Goal: Information Seeking & Learning: Learn about a topic

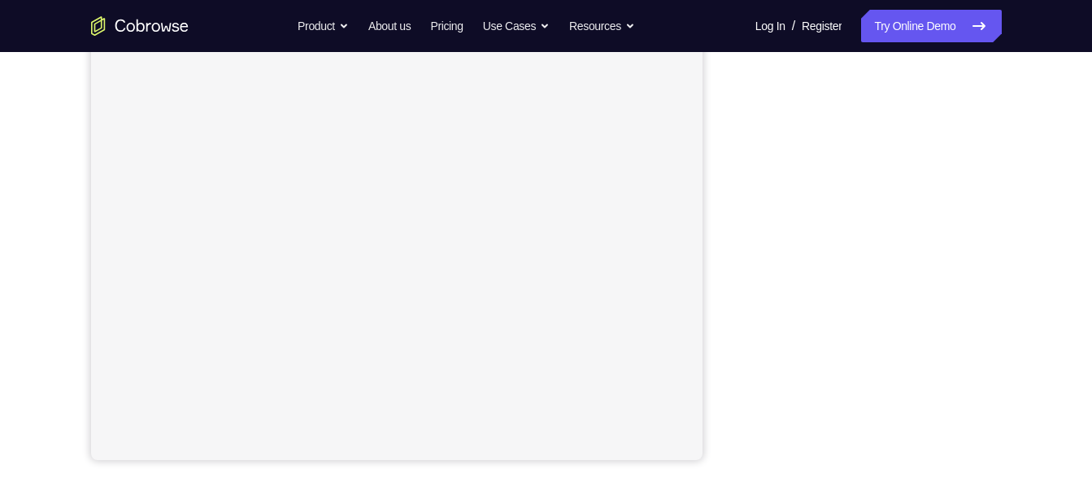
scroll to position [255, 0]
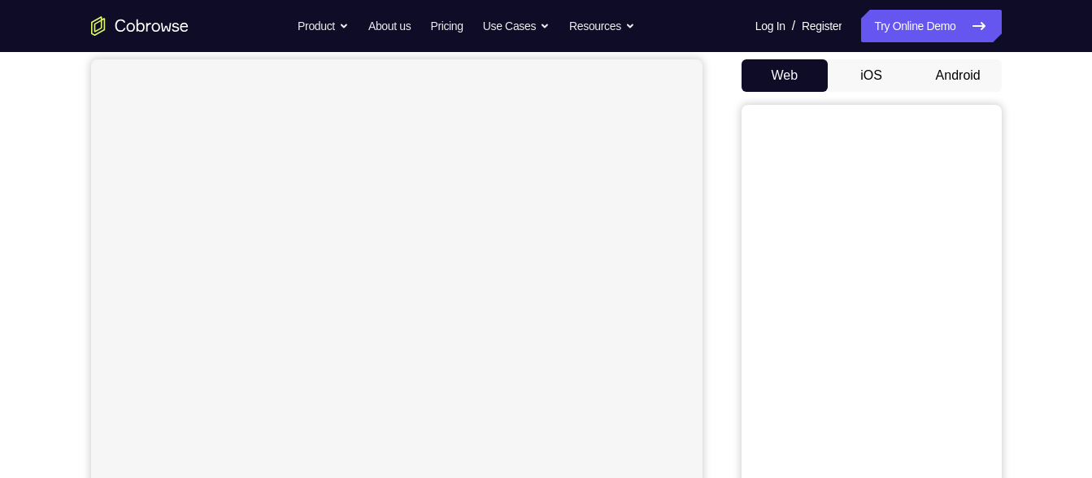
click at [954, 81] on button "Android" at bounding box center [958, 75] width 87 height 33
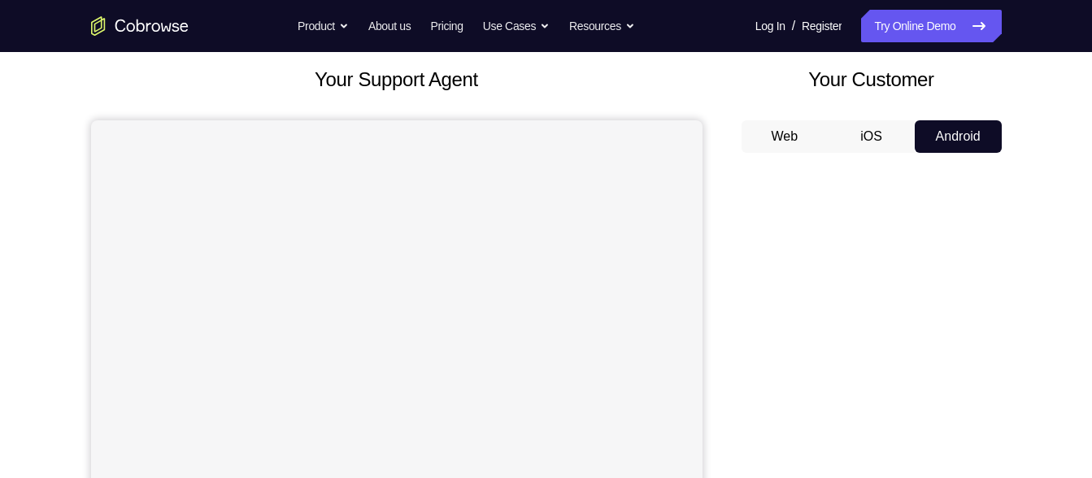
scroll to position [90, 0]
click at [768, 140] on button "Web" at bounding box center [784, 137] width 87 height 33
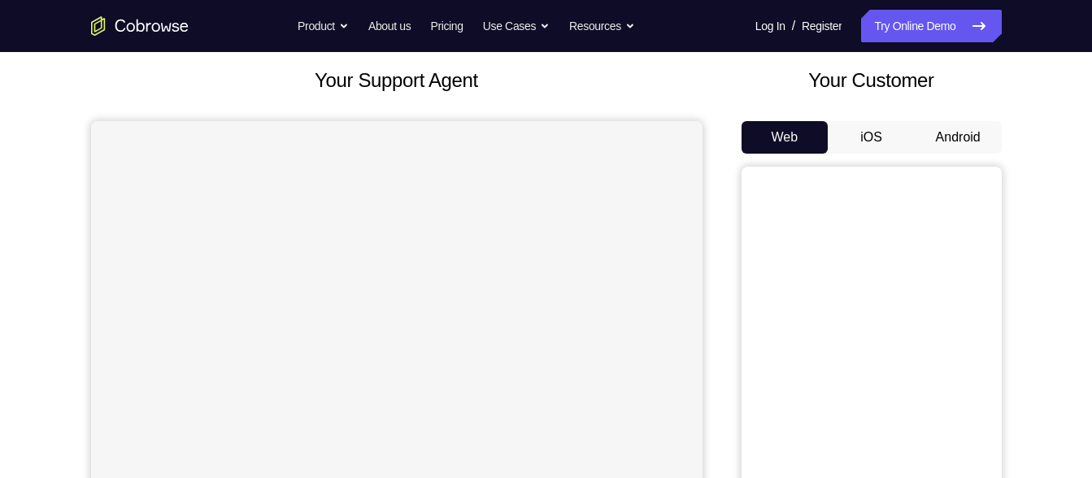
click at [922, 144] on button "Android" at bounding box center [958, 137] width 87 height 33
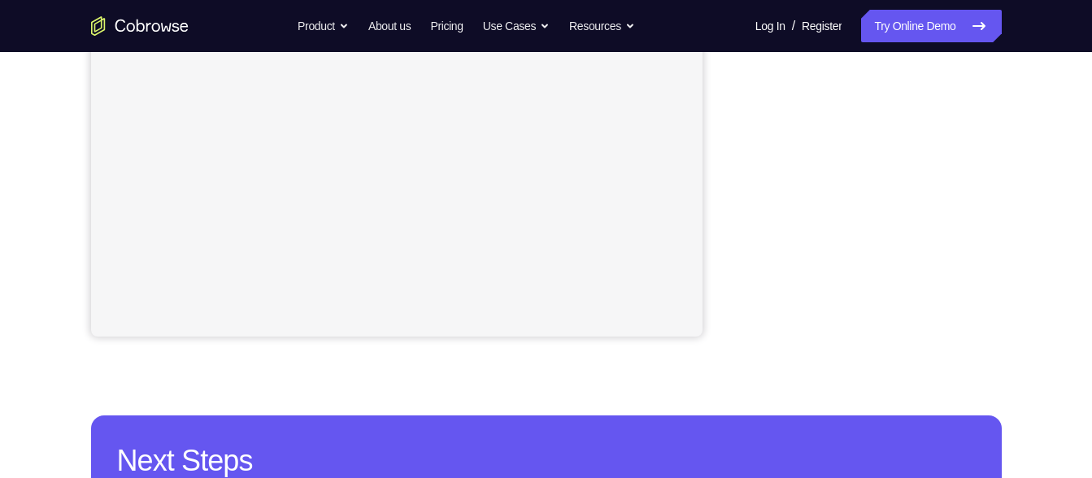
scroll to position [379, 0]
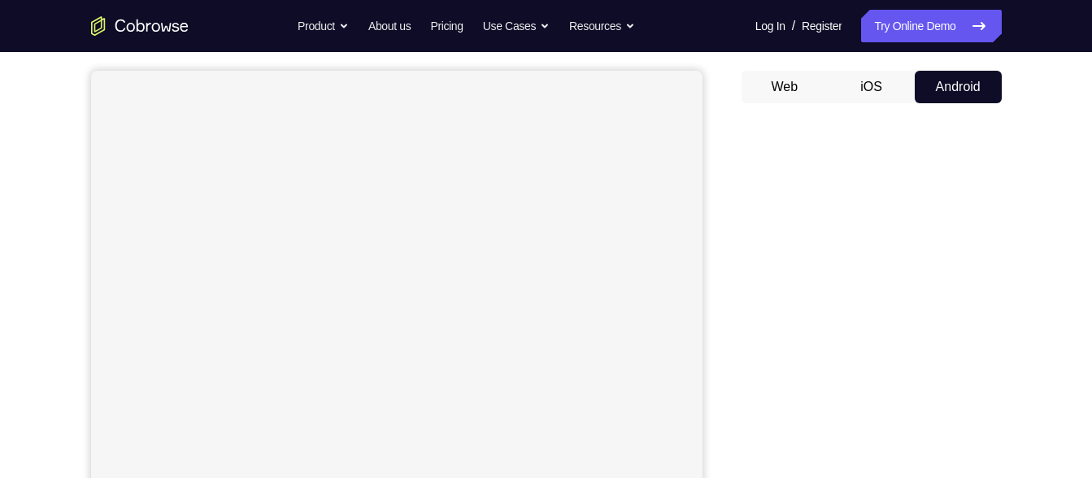
scroll to position [140, 0]
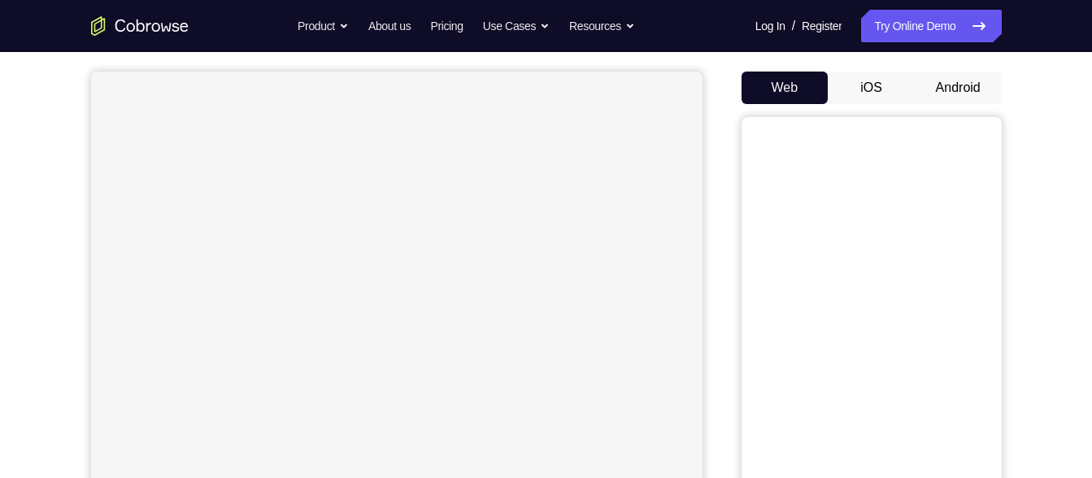
click at [960, 87] on button "Android" at bounding box center [958, 88] width 87 height 33
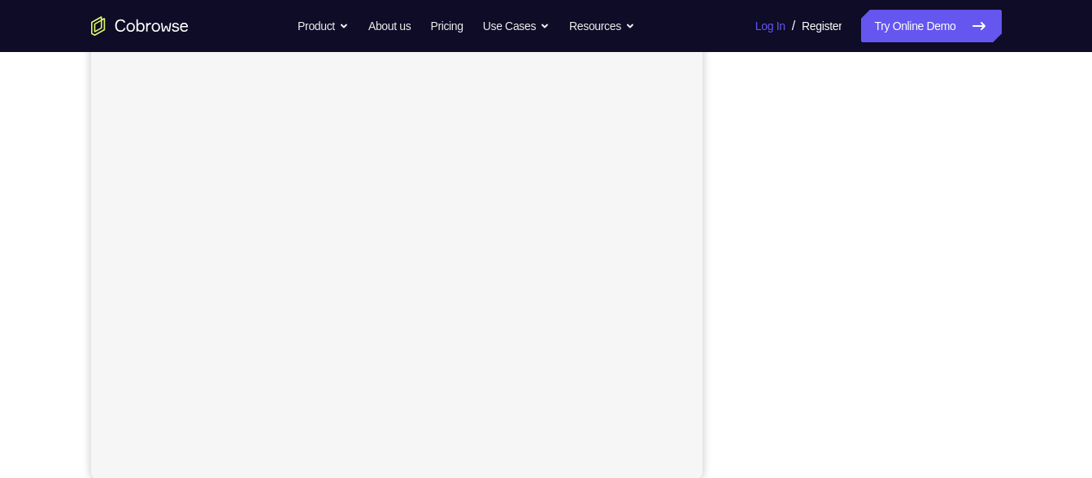
scroll to position [318, 0]
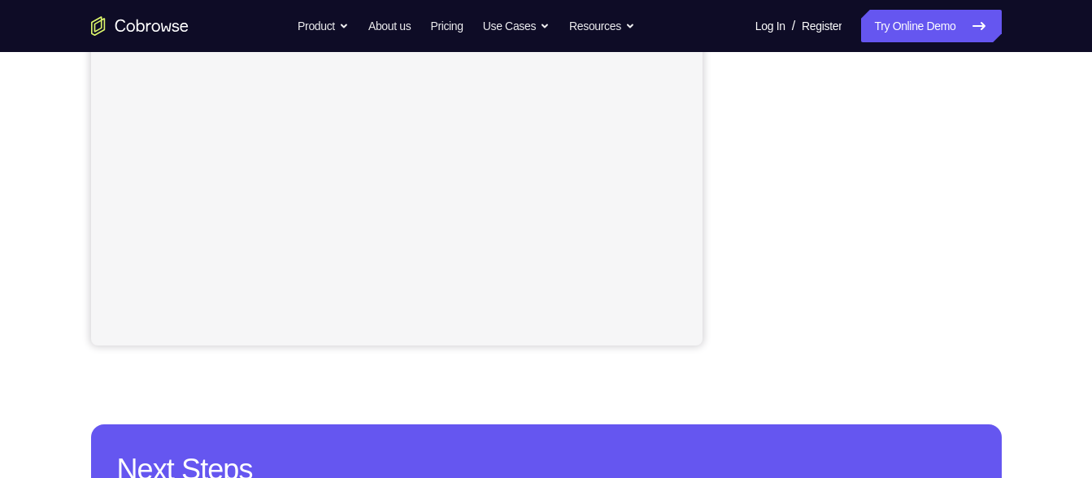
scroll to position [409, 0]
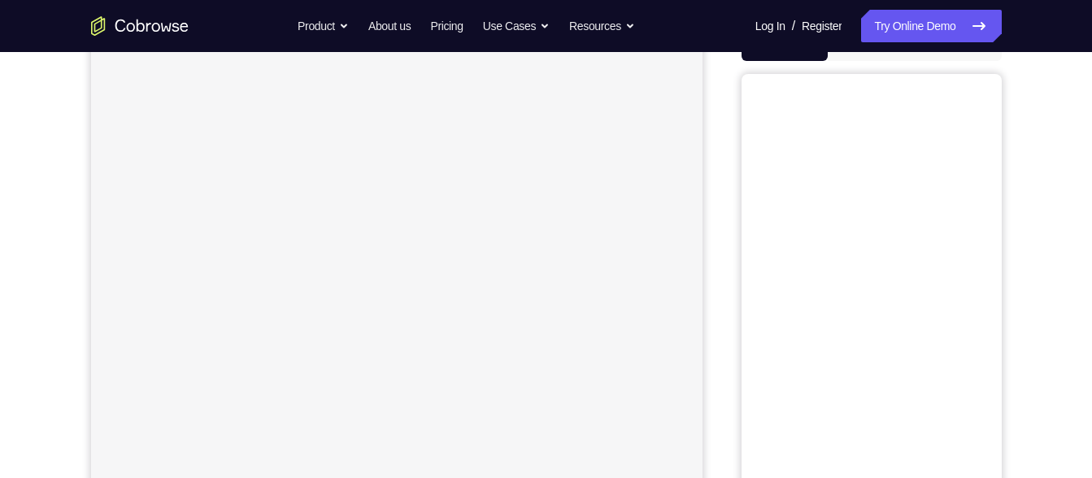
scroll to position [115, 0]
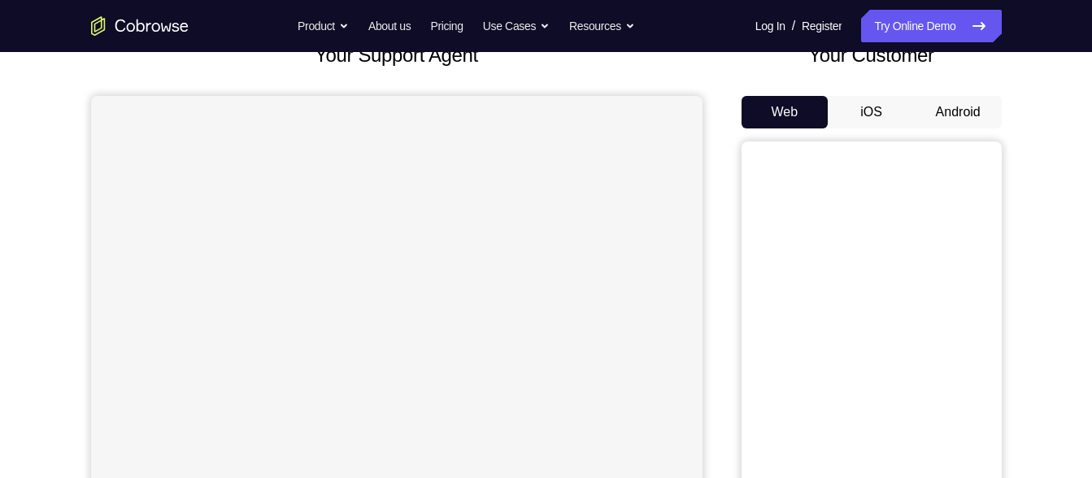
click at [931, 124] on button "Android" at bounding box center [958, 112] width 87 height 33
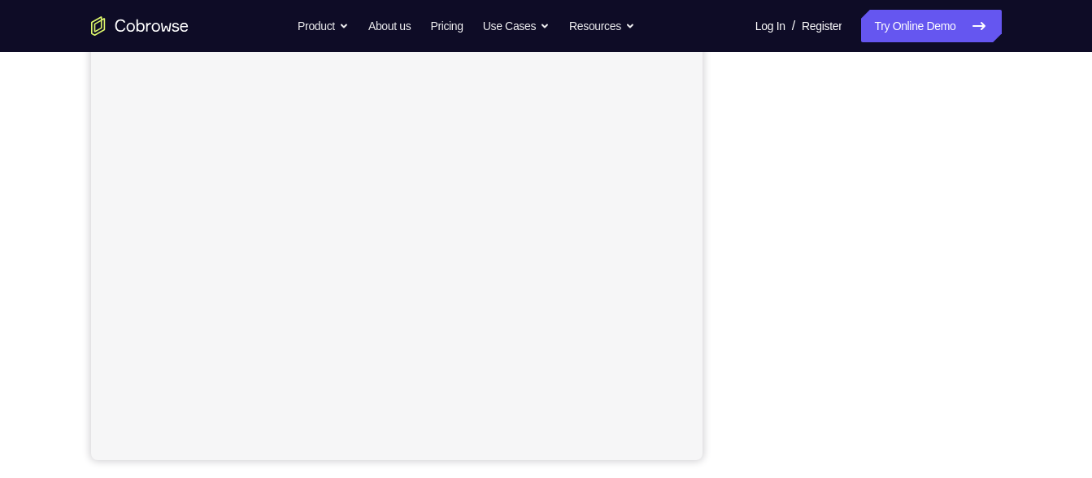
scroll to position [290, 0]
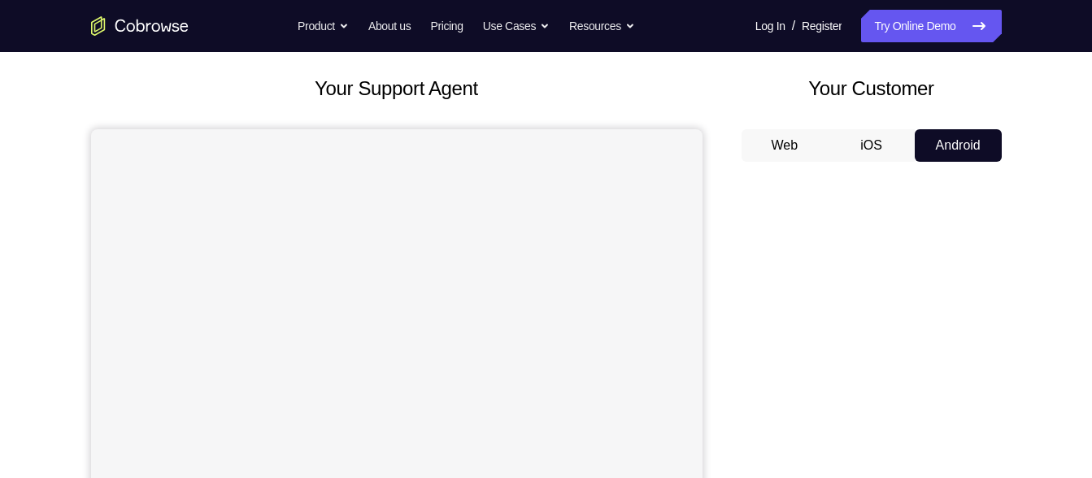
scroll to position [87, 0]
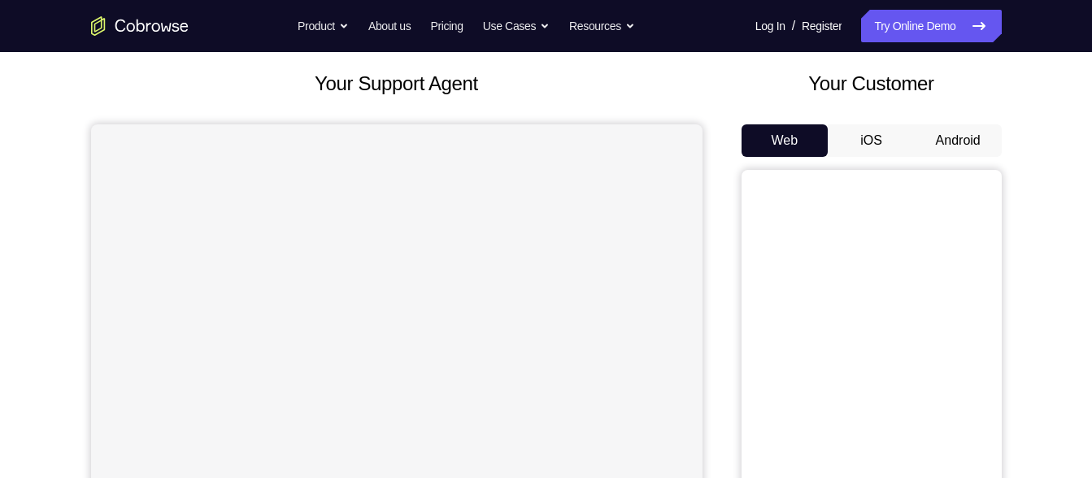
click at [935, 150] on button "Android" at bounding box center [958, 140] width 87 height 33
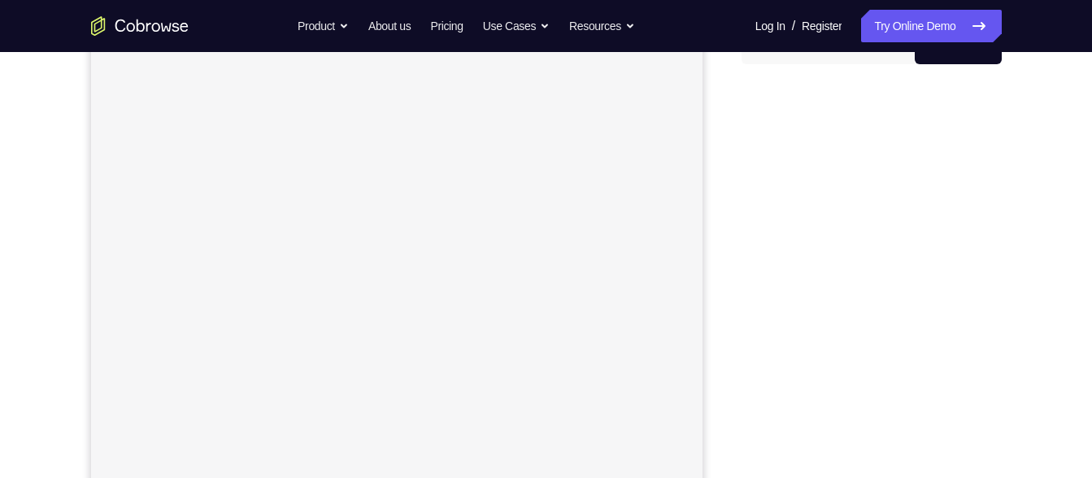
scroll to position [180, 0]
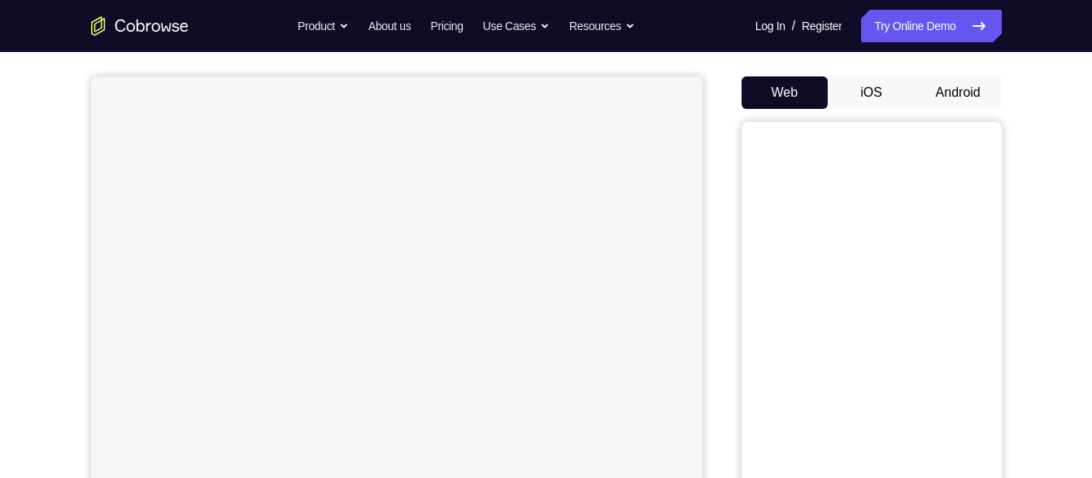
click at [941, 89] on button "Android" at bounding box center [958, 92] width 87 height 33
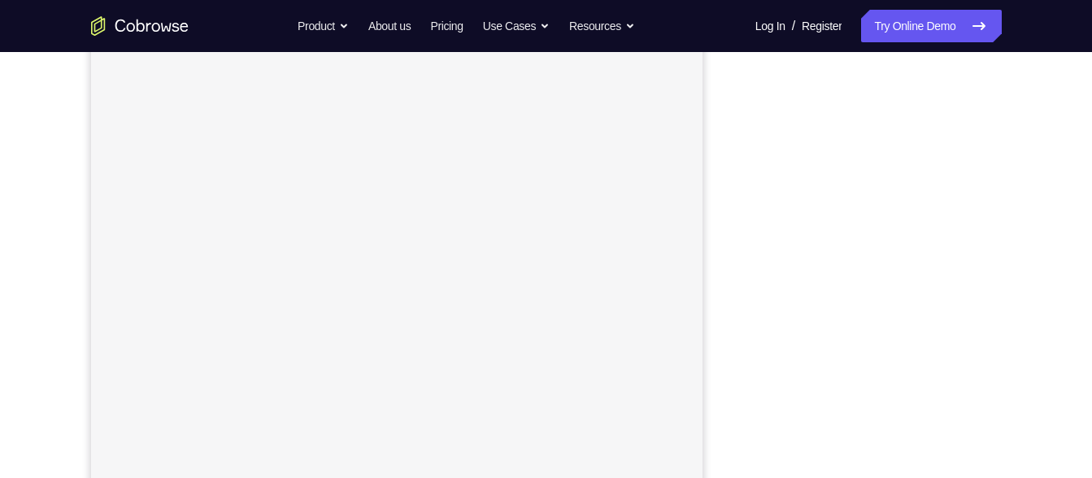
scroll to position [245, 0]
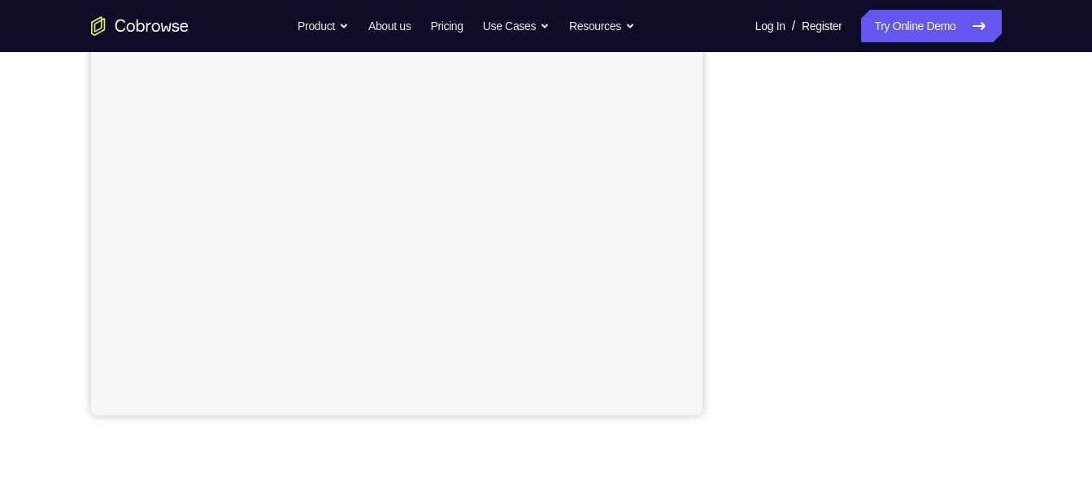
scroll to position [331, 0]
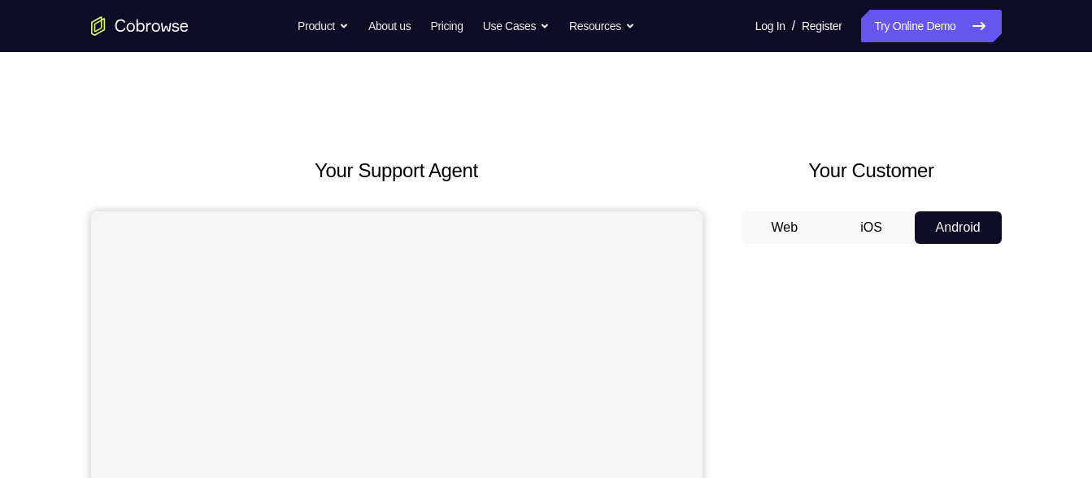
scroll to position [148, 0]
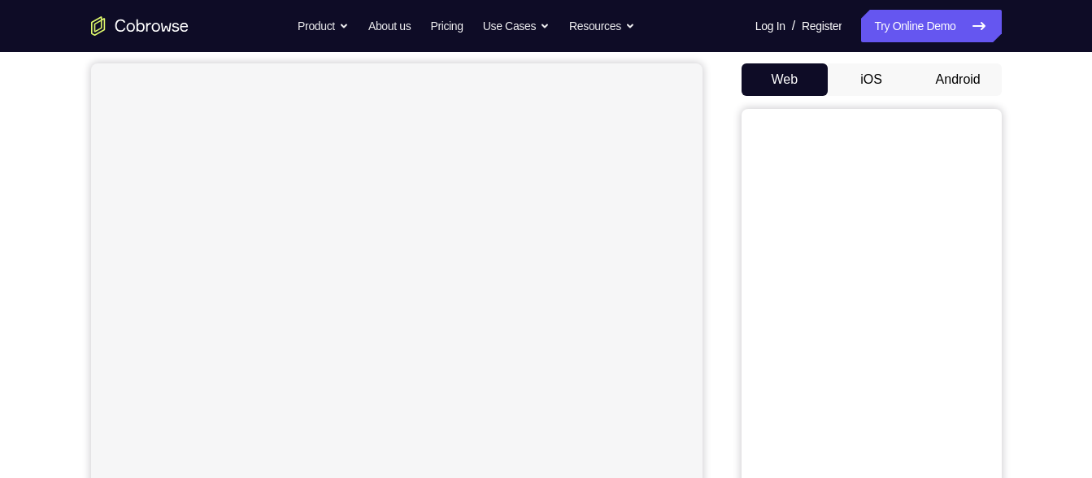
click at [946, 67] on button "Android" at bounding box center [958, 79] width 87 height 33
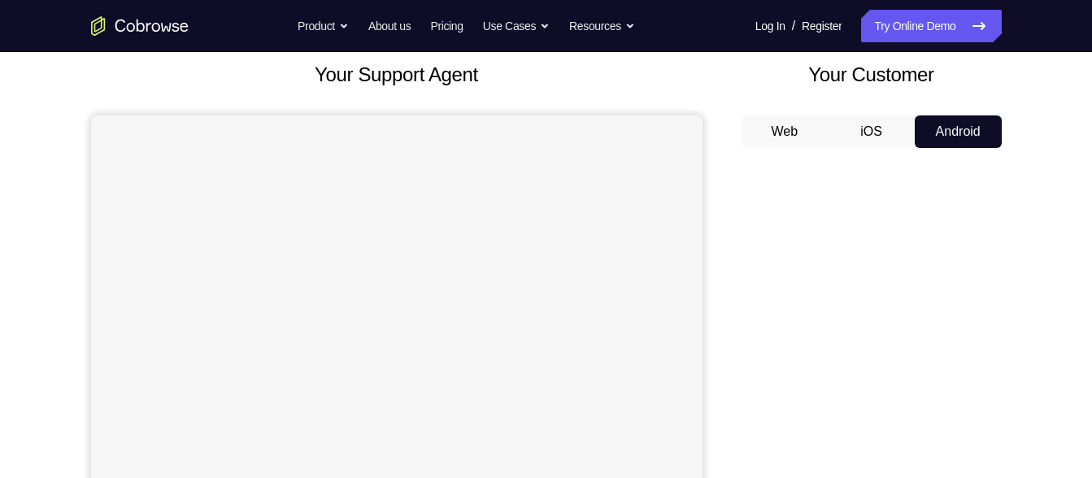
scroll to position [156, 0]
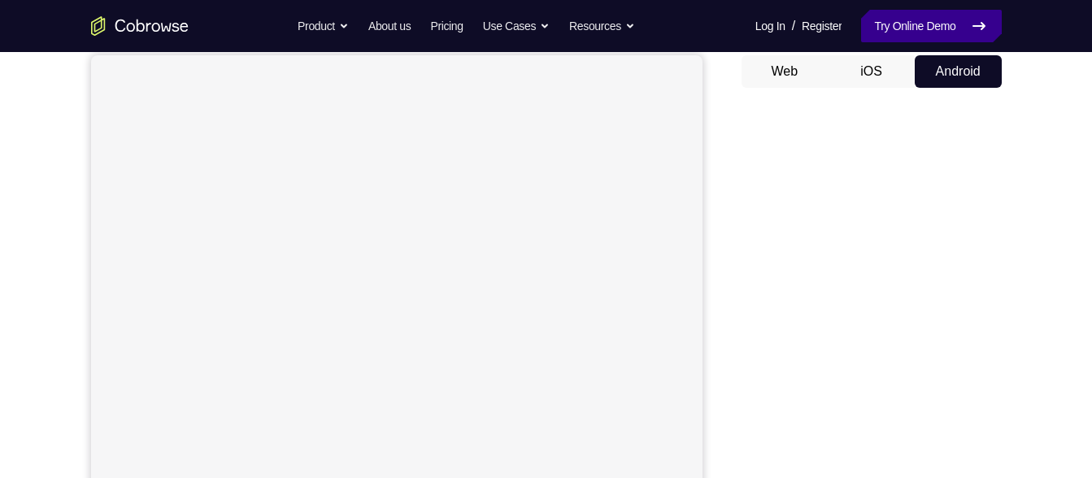
click at [900, 30] on link "Try Online Demo" at bounding box center [931, 26] width 140 height 33
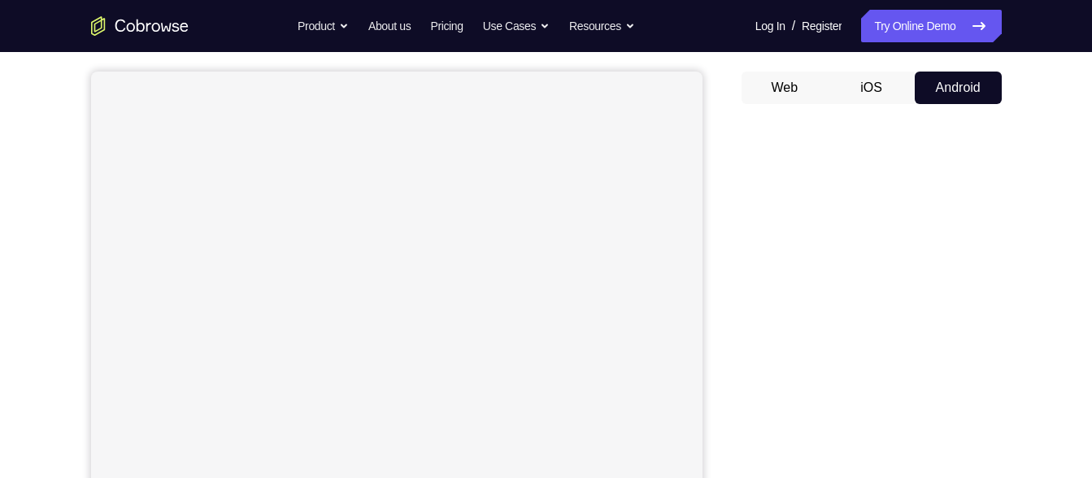
scroll to position [139, 0]
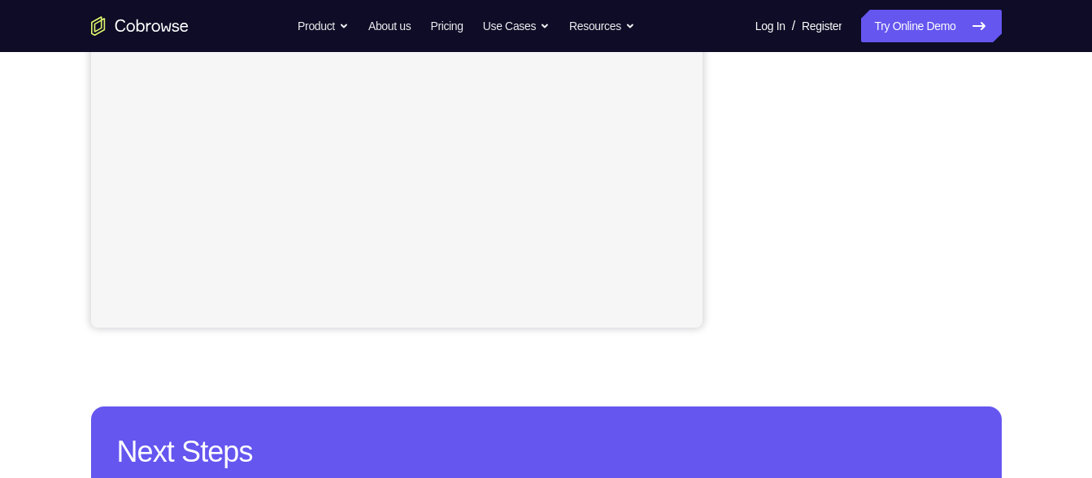
scroll to position [429, 0]
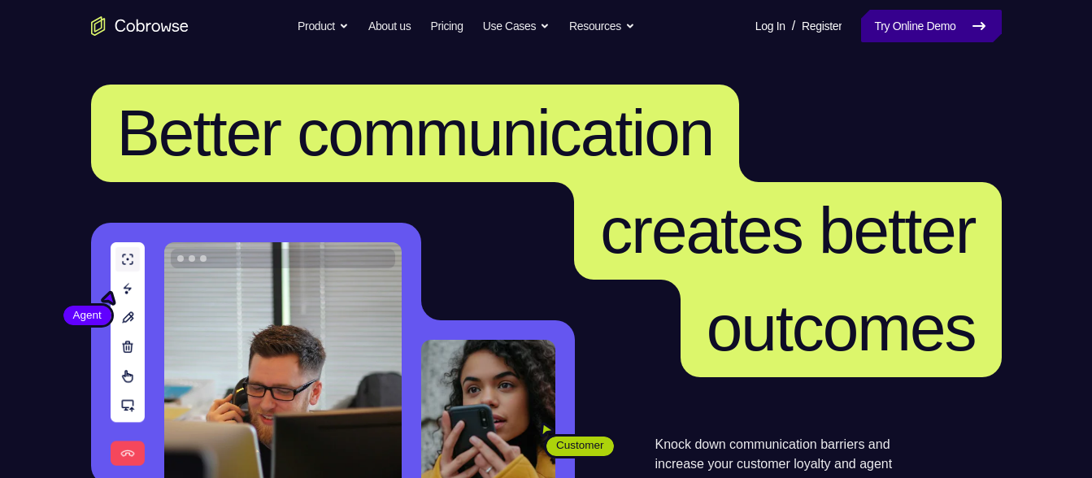
click at [915, 36] on link "Try Online Demo" at bounding box center [931, 26] width 140 height 33
click at [902, 31] on link "Try Online Demo" at bounding box center [931, 26] width 140 height 33
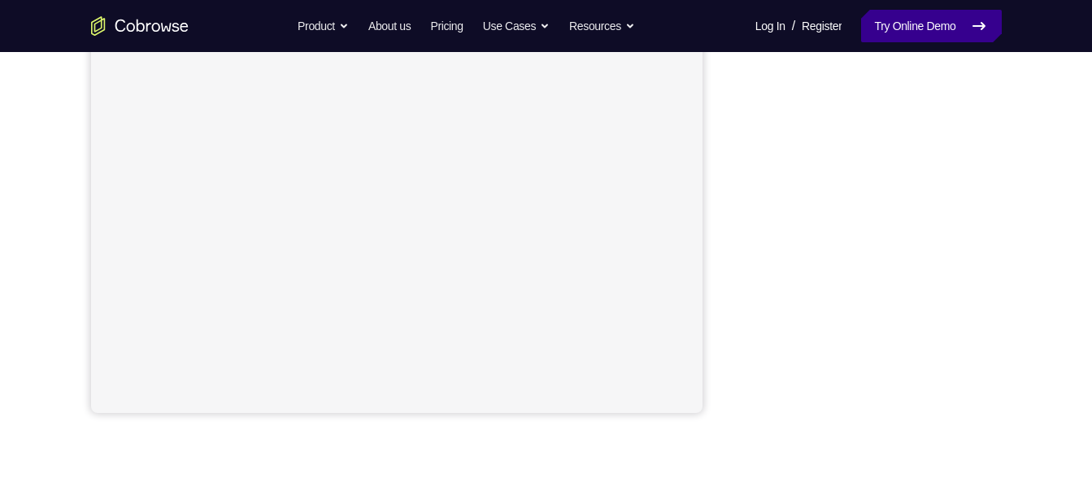
scroll to position [342, 0]
